Goal: Task Accomplishment & Management: Use online tool/utility

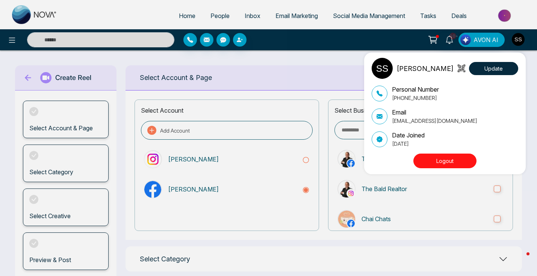
click at [462, 156] on button "Logout" at bounding box center [444, 161] width 63 height 15
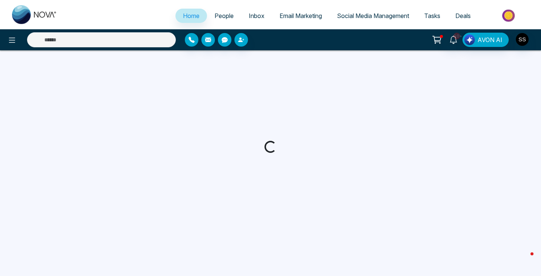
select select "*"
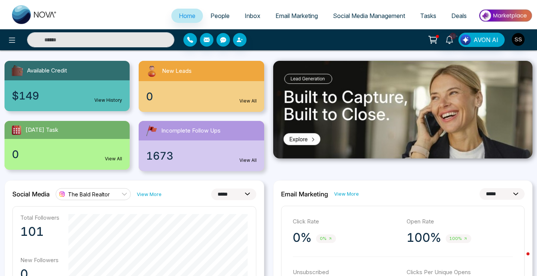
scroll to position [80, 0]
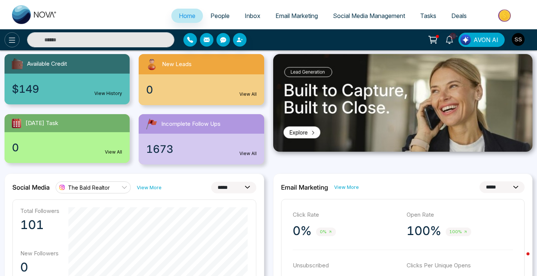
click at [13, 41] on icon at bounding box center [12, 40] width 9 height 9
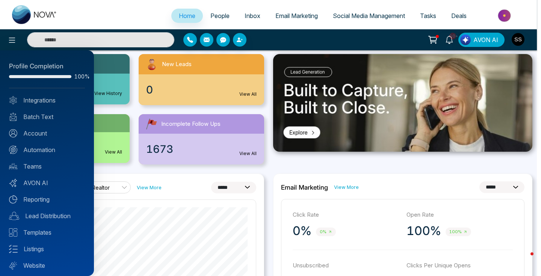
click at [351, 11] on div at bounding box center [270, 138] width 541 height 276
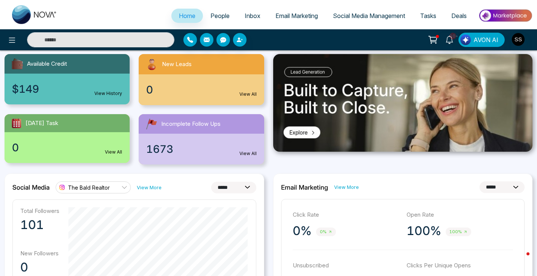
click at [351, 18] on span "Social Media Management" at bounding box center [369, 16] width 72 height 8
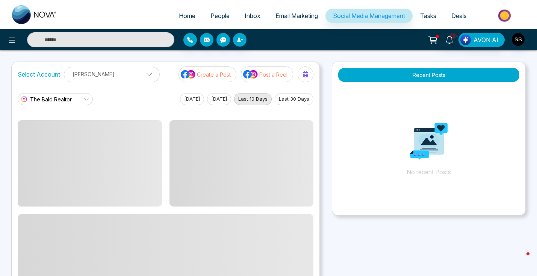
click at [268, 78] on p "Post a Reel" at bounding box center [273, 75] width 28 height 8
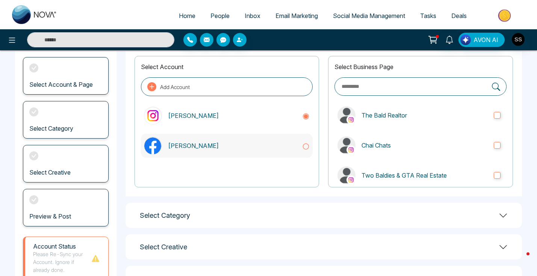
scroll to position [103, 0]
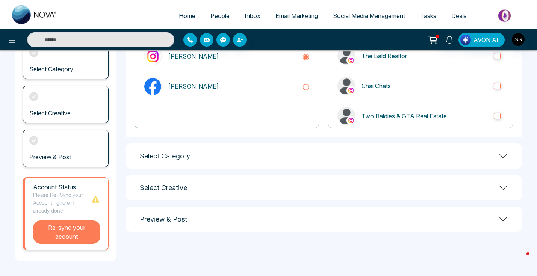
click at [65, 241] on button "Re-sync your account" at bounding box center [66, 232] width 67 height 23
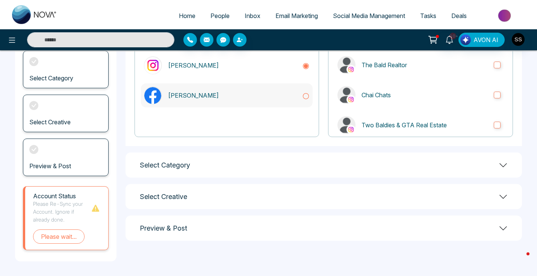
click at [304, 98] on icon at bounding box center [306, 96] width 8 height 8
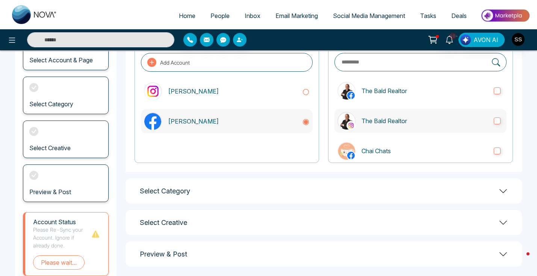
scroll to position [67, 0]
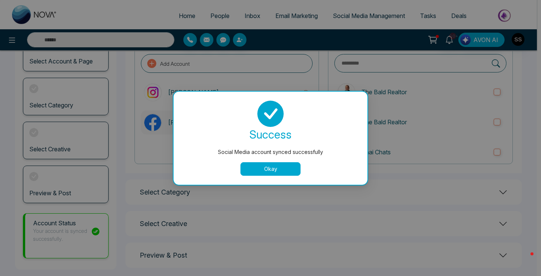
click at [278, 166] on button "Okay" at bounding box center [270, 169] width 60 height 14
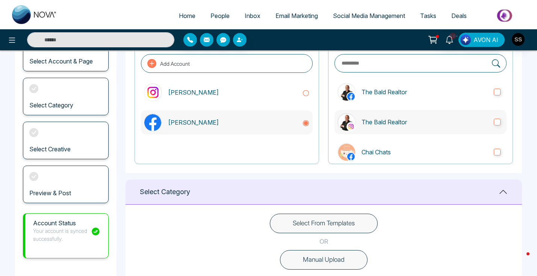
click at [491, 126] on label "The Bald Realtor" at bounding box center [420, 122] width 172 height 24
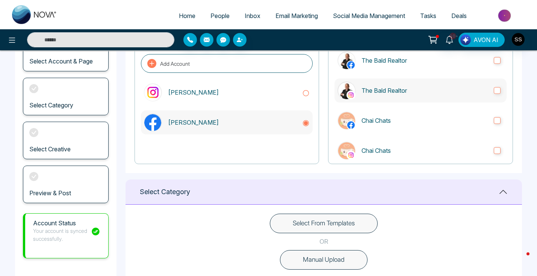
scroll to position [101, 0]
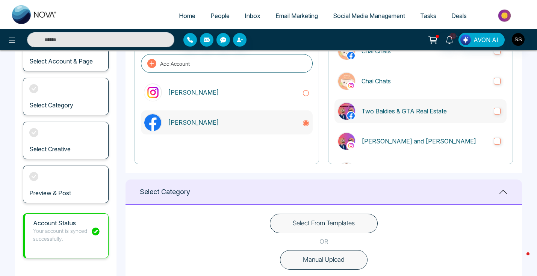
click at [497, 111] on label "Two Baldies & GTA Real Estate" at bounding box center [420, 111] width 172 height 24
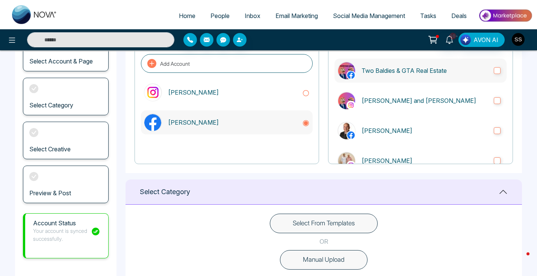
scroll to position [162, 0]
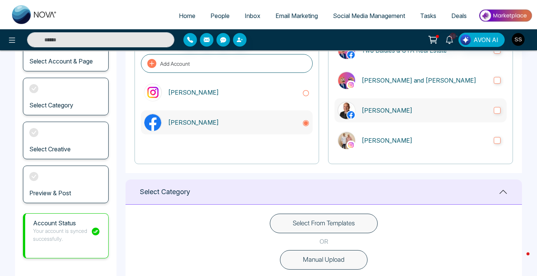
click at [496, 118] on label "[PERSON_NAME]" at bounding box center [420, 110] width 172 height 24
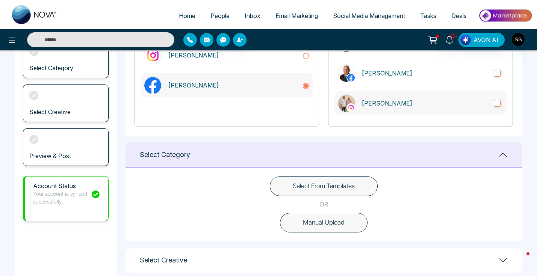
scroll to position [160, 0]
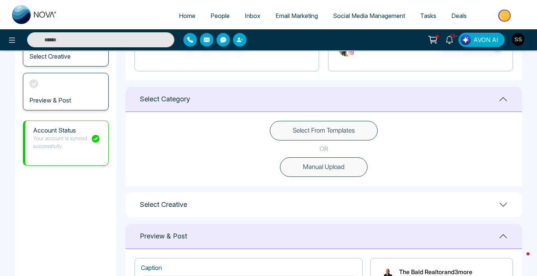
click at [335, 170] on button "Manual Upload" at bounding box center [324, 167] width 88 height 20
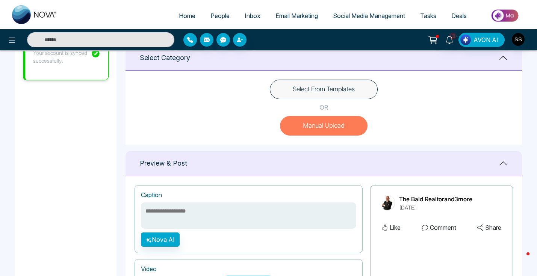
scroll to position [277, 0]
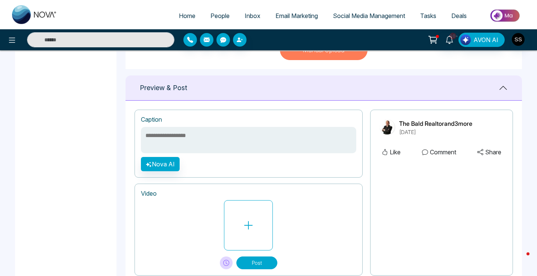
click at [260, 262] on button "Post" at bounding box center [256, 263] width 41 height 13
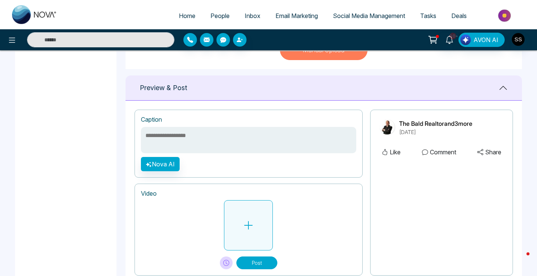
click at [251, 222] on icon at bounding box center [248, 225] width 11 height 11
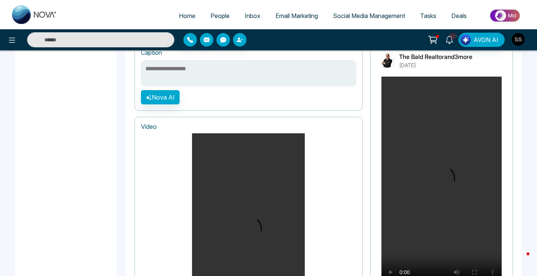
scroll to position [292, 0]
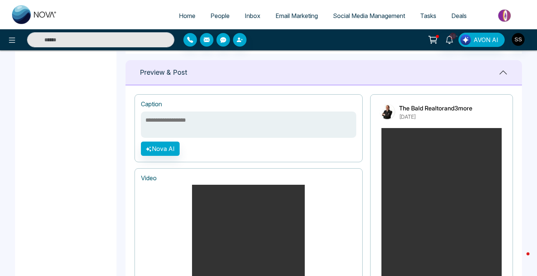
click at [202, 115] on textarea at bounding box center [248, 125] width 215 height 26
paste textarea "**********"
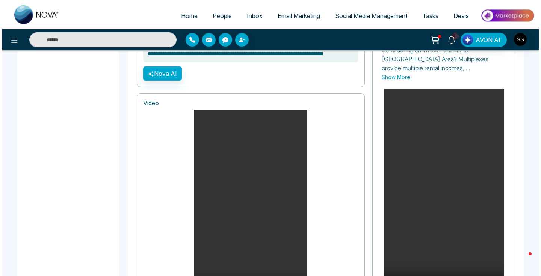
scroll to position [464, 0]
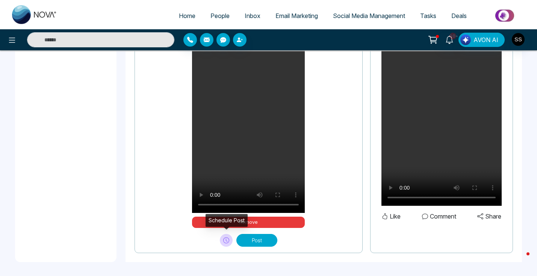
type textarea "**********"
click at [224, 240] on icon at bounding box center [226, 240] width 6 height 6
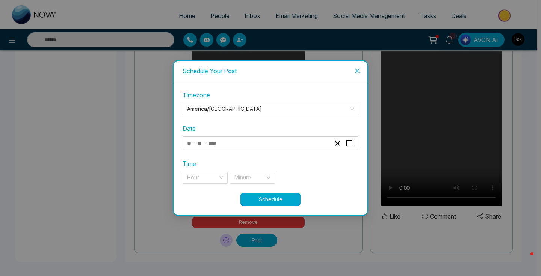
click at [235, 142] on div "- -" at bounding box center [259, 143] width 146 height 10
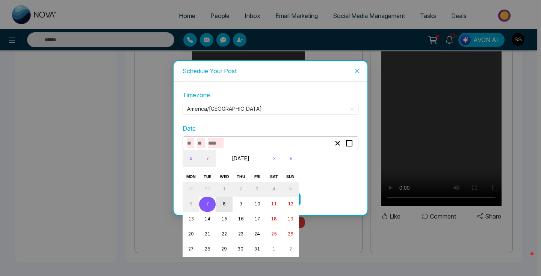
click at [222, 206] on button "8" at bounding box center [224, 204] width 17 height 15
type input "**"
type input "*"
type input "****"
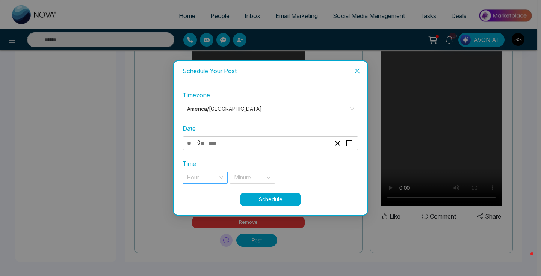
click at [210, 181] on input "search" at bounding box center [202, 177] width 31 height 11
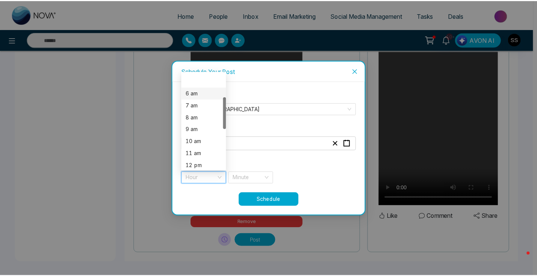
scroll to position [78, 0]
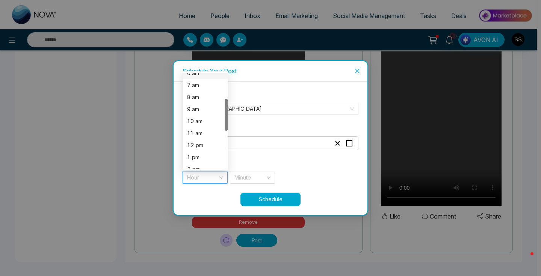
click at [210, 147] on div "12 pm" at bounding box center [205, 145] width 36 height 8
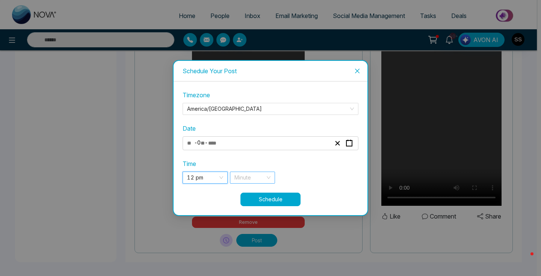
click at [243, 182] on input "search" at bounding box center [249, 177] width 31 height 11
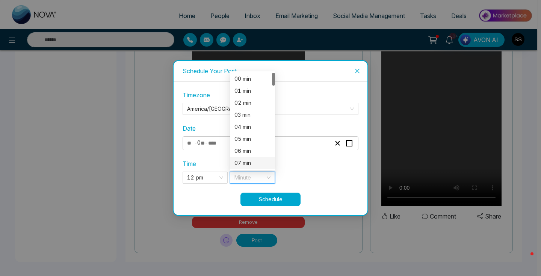
click at [246, 163] on div "07 min" at bounding box center [252, 163] width 36 height 8
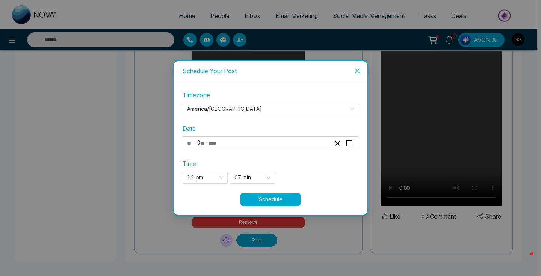
click at [287, 198] on button "Schedule" at bounding box center [270, 200] width 60 height 14
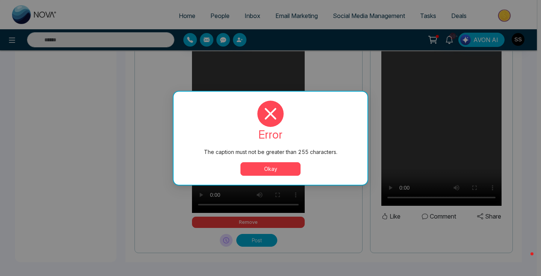
click at [271, 172] on button "Okay" at bounding box center [270, 169] width 60 height 14
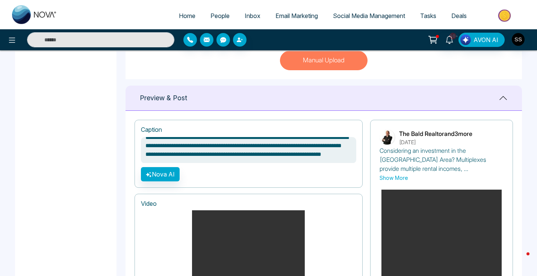
scroll to position [17, 0]
click at [145, 155] on textarea "**********" at bounding box center [248, 150] width 215 height 26
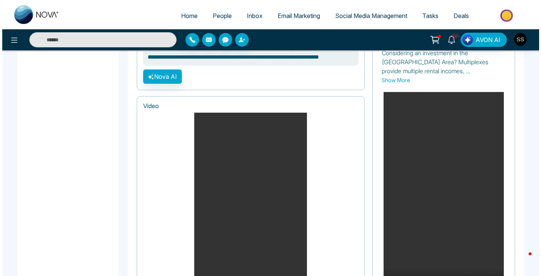
scroll to position [464, 0]
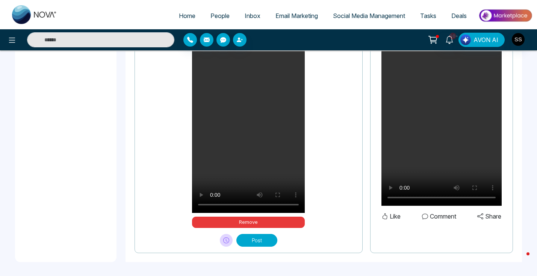
type textarea "**********"
click at [225, 242] on icon at bounding box center [226, 240] width 6 height 6
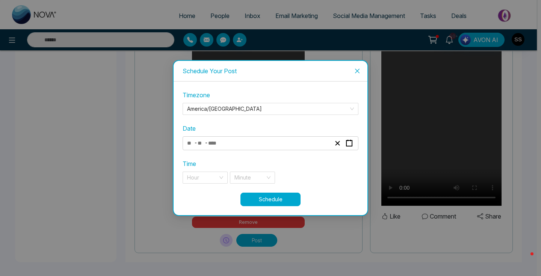
click at [241, 143] on div "- -" at bounding box center [259, 143] width 146 height 10
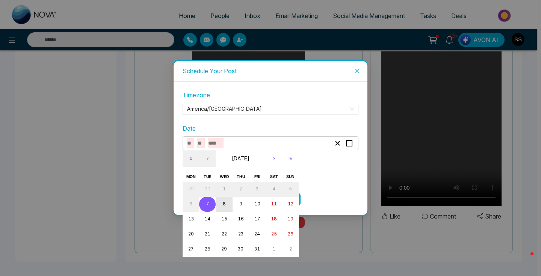
click at [231, 210] on button "8" at bounding box center [224, 204] width 17 height 15
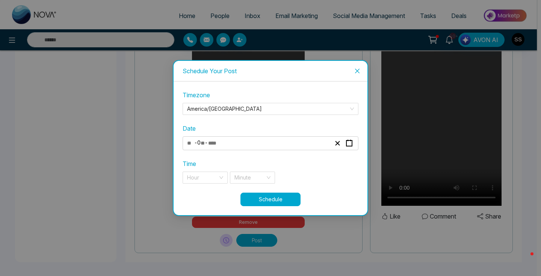
type input "**"
type input "*"
type input "****"
click at [208, 178] on input "search" at bounding box center [202, 177] width 31 height 11
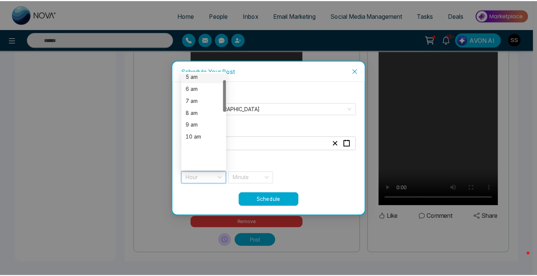
scroll to position [94, 0]
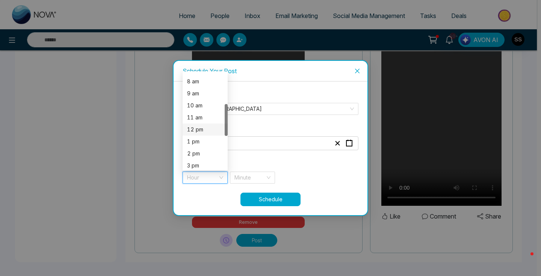
click at [208, 128] on div "12 pm" at bounding box center [205, 130] width 36 height 8
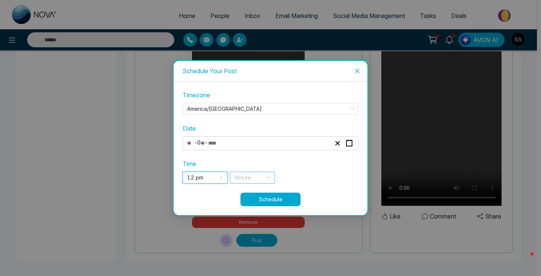
click at [248, 176] on input "search" at bounding box center [249, 177] width 31 height 11
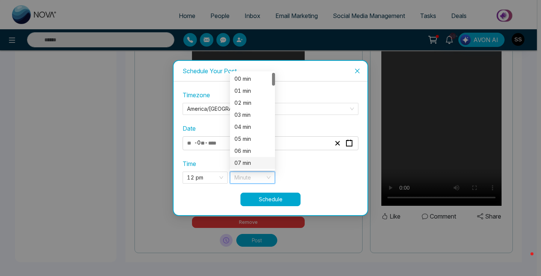
click at [248, 165] on div "07 min" at bounding box center [252, 163] width 36 height 8
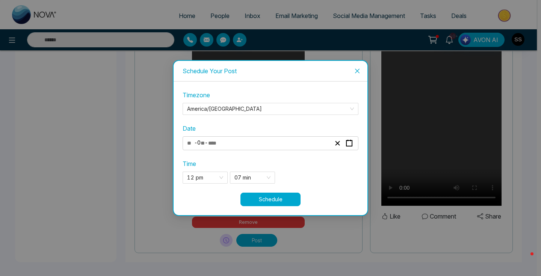
click at [257, 197] on button "Schedule" at bounding box center [270, 200] width 60 height 14
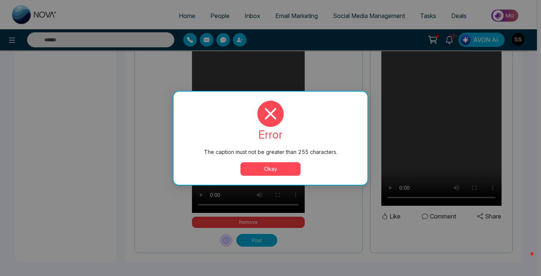
click at [269, 169] on button "Okay" at bounding box center [270, 169] width 60 height 14
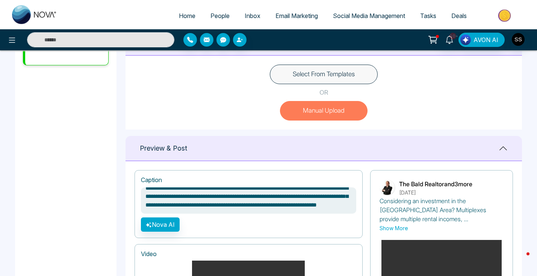
scroll to position [1, 0]
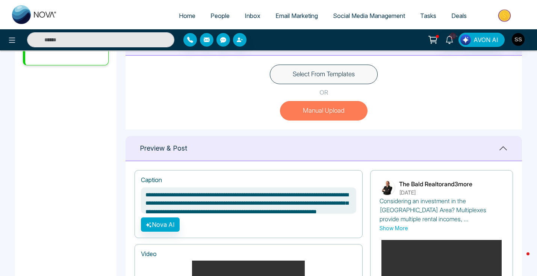
click at [186, 194] on textarea "**********" at bounding box center [248, 201] width 215 height 26
click at [203, 194] on textarea "**********" at bounding box center [248, 201] width 215 height 26
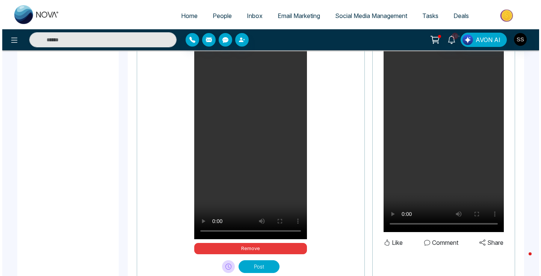
scroll to position [464, 0]
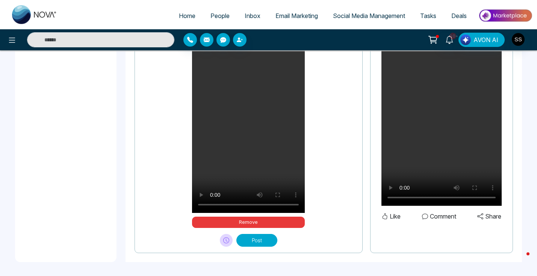
type textarea "**********"
click at [231, 240] on button at bounding box center [226, 240] width 13 height 13
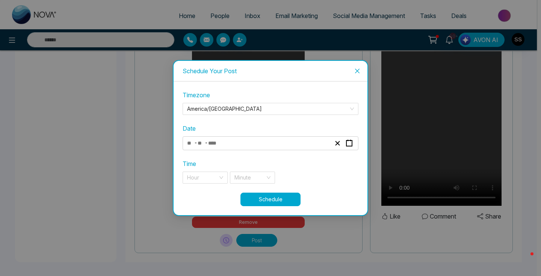
click at [236, 146] on div "- -" at bounding box center [259, 143] width 146 height 10
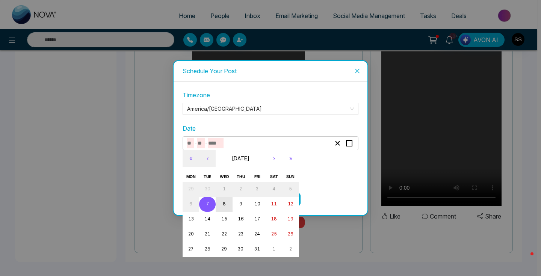
click at [226, 210] on button "8" at bounding box center [224, 204] width 17 height 15
type input "**"
type input "*"
type input "****"
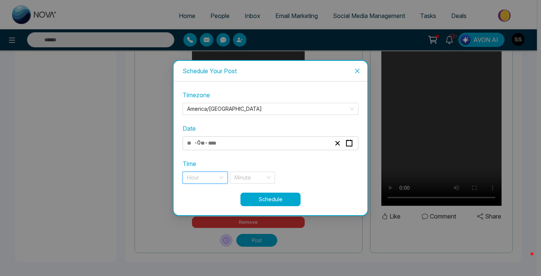
click at [207, 180] on input "search" at bounding box center [202, 177] width 31 height 11
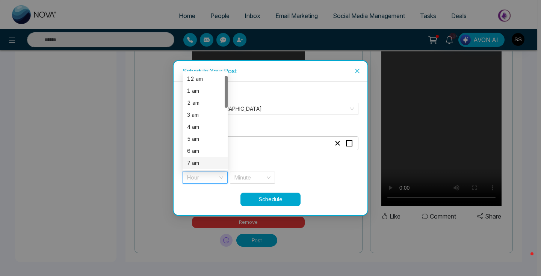
scroll to position [113, 0]
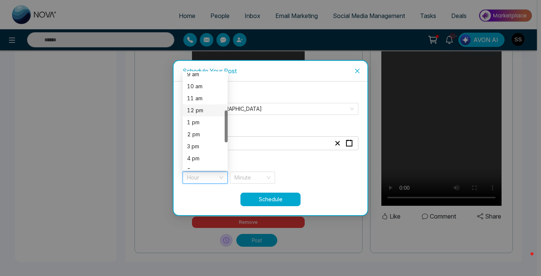
click at [203, 109] on div "12 pm" at bounding box center [205, 110] width 36 height 8
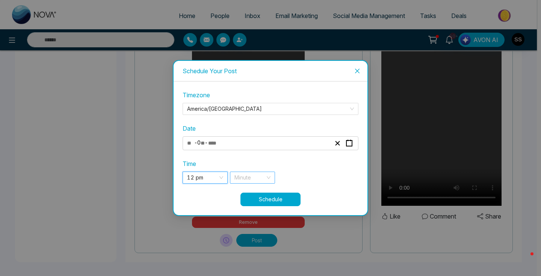
click at [252, 176] on input "search" at bounding box center [249, 177] width 31 height 11
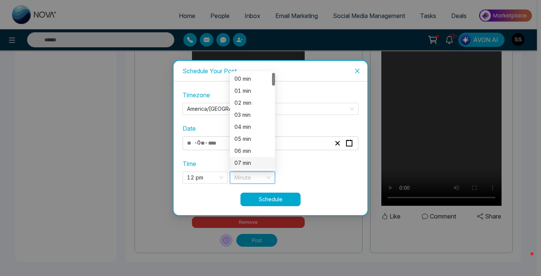
click at [252, 161] on div "07 min" at bounding box center [252, 163] width 36 height 8
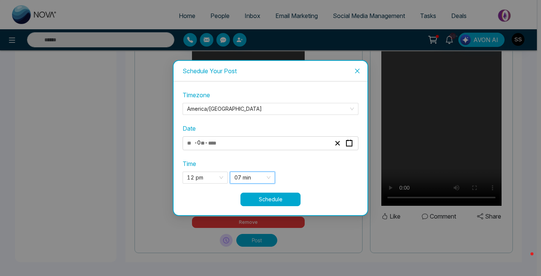
click at [280, 203] on button "Schedule" at bounding box center [270, 200] width 60 height 14
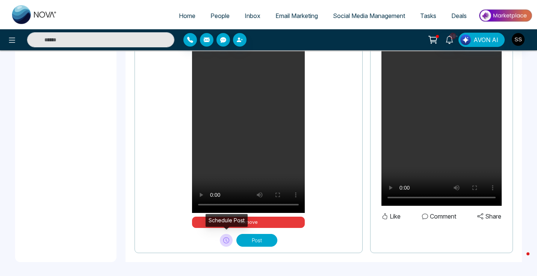
click at [228, 243] on button at bounding box center [226, 240] width 13 height 13
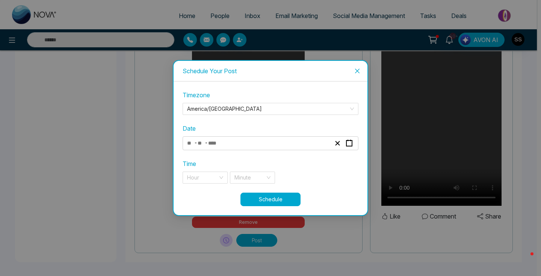
click at [240, 147] on div "- -" at bounding box center [259, 143] width 146 height 10
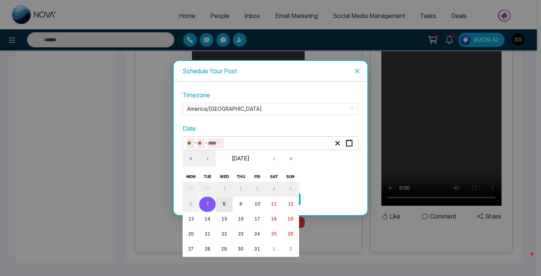
click at [224, 207] on abbr "8" at bounding box center [224, 203] width 3 height 5
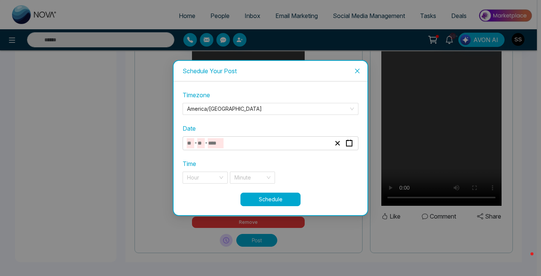
type input "**"
type input "*"
type input "****"
click at [210, 173] on input "search" at bounding box center [202, 177] width 31 height 11
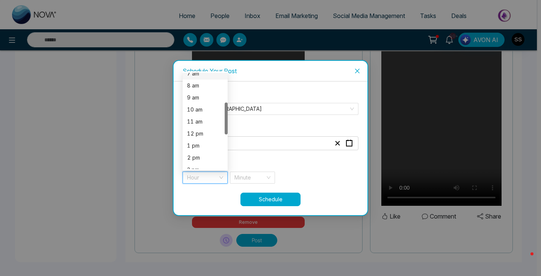
scroll to position [99, 0]
click at [203, 125] on div "12 pm" at bounding box center [205, 124] width 36 height 8
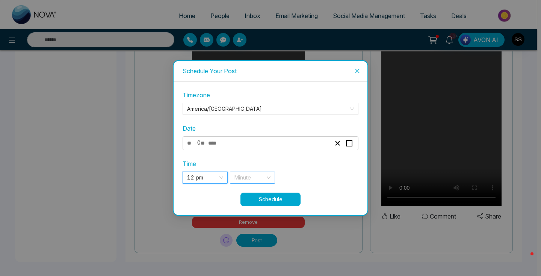
click at [251, 176] on input "search" at bounding box center [249, 177] width 31 height 11
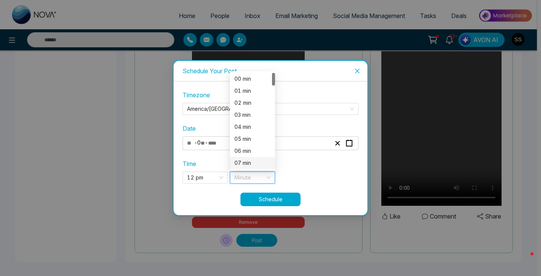
click at [253, 164] on div "07 min" at bounding box center [252, 163] width 36 height 8
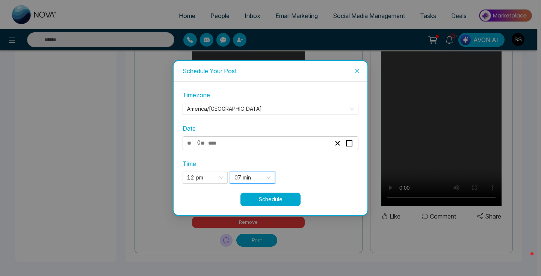
click at [265, 204] on button "Schedule" at bounding box center [270, 200] width 60 height 14
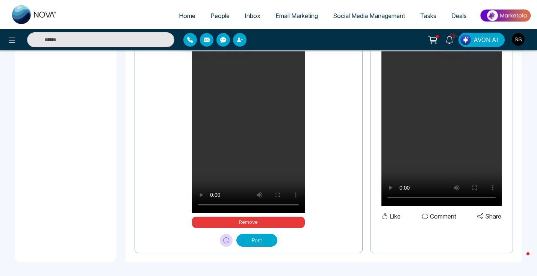
click at [232, 241] on button at bounding box center [226, 240] width 13 height 13
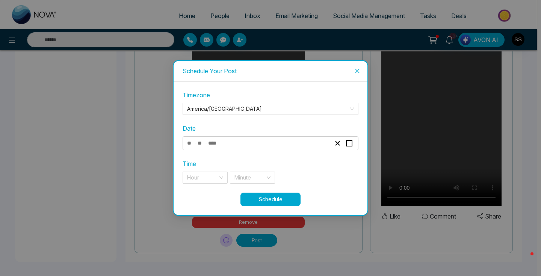
click at [233, 141] on div "- -" at bounding box center [259, 143] width 146 height 10
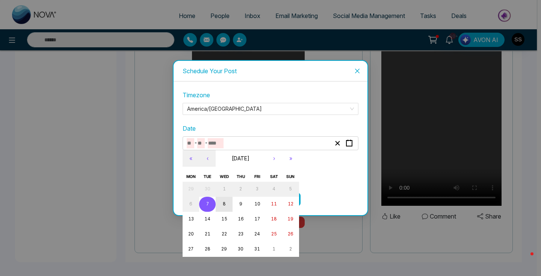
click at [222, 207] on button "8" at bounding box center [224, 204] width 17 height 15
type input "**"
type input "*"
type input "****"
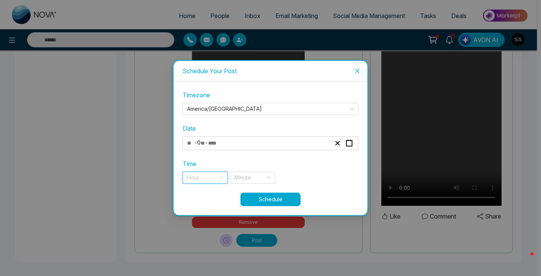
click at [218, 181] on div "Hour" at bounding box center [205, 178] width 45 height 12
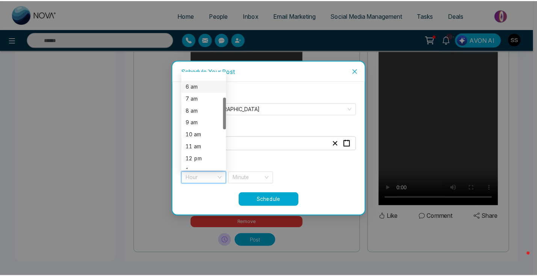
scroll to position [74, 0]
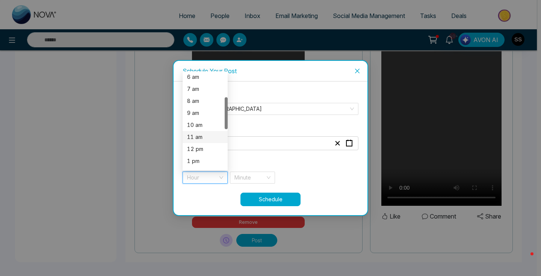
click at [208, 147] on div "12 pm" at bounding box center [205, 149] width 36 height 8
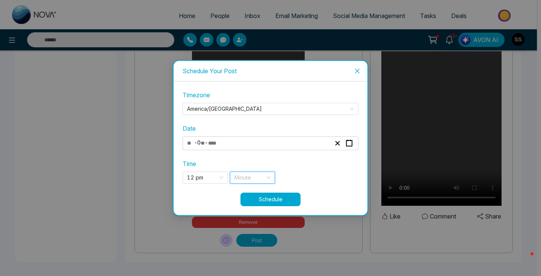
click at [254, 180] on input "search" at bounding box center [249, 177] width 31 height 11
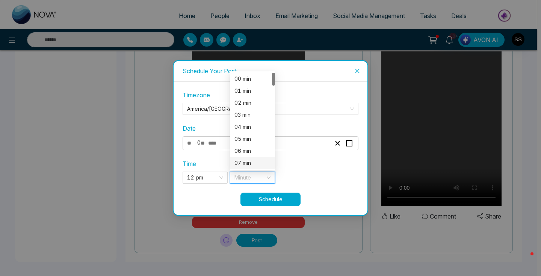
click at [258, 160] on div "07 min" at bounding box center [252, 163] width 36 height 8
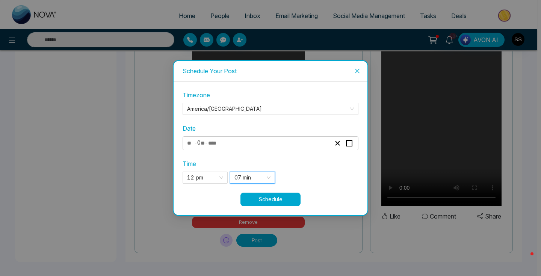
click at [261, 202] on button "Schedule" at bounding box center [270, 200] width 60 height 14
